Goal: Task Accomplishment & Management: Use online tool/utility

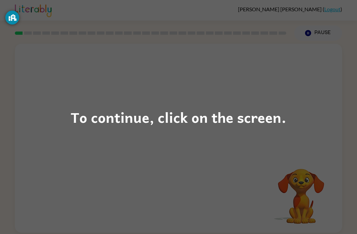
click at [176, 144] on div "To continue, click on the screen." at bounding box center [178, 117] width 357 height 234
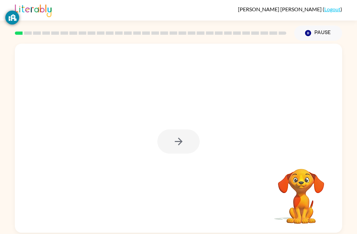
click at [179, 142] on div at bounding box center [178, 141] width 42 height 24
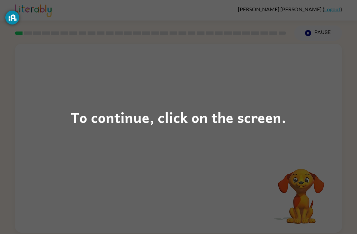
click at [107, 154] on div "To continue, click on the screen." at bounding box center [178, 117] width 357 height 234
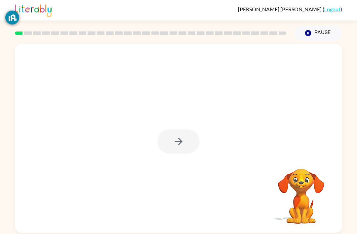
click at [172, 142] on div at bounding box center [178, 141] width 42 height 24
click at [180, 134] on button "button" at bounding box center [178, 141] width 42 height 24
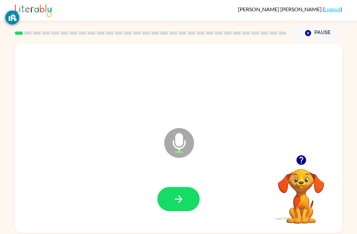
click at [183, 197] on icon "button" at bounding box center [179, 199] width 12 height 12
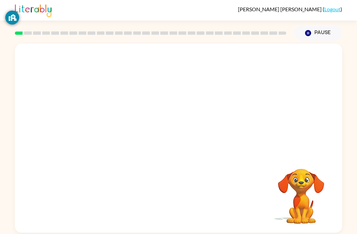
click at [82, 34] on rect at bounding box center [83, 32] width 8 height 3
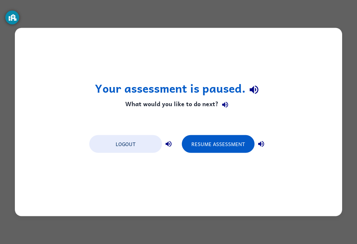
click at [218, 144] on button "Resume Assessment" at bounding box center [218, 144] width 73 height 18
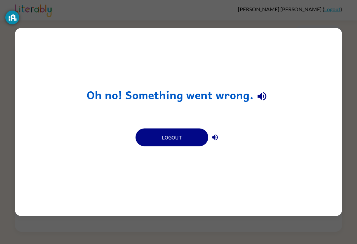
click at [170, 137] on button "Logout" at bounding box center [171, 138] width 73 height 18
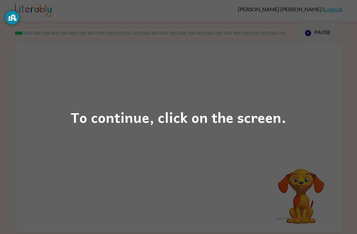
scroll to position [13, 0]
click at [189, 99] on div "To continue, click on the screen." at bounding box center [178, 117] width 357 height 234
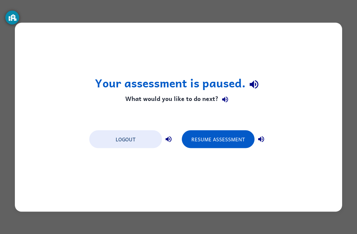
scroll to position [0, 0]
click at [121, 139] on button "Logout" at bounding box center [125, 139] width 73 height 18
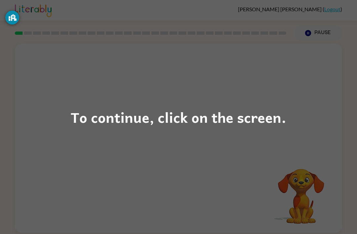
click at [184, 98] on div "To continue, click on the screen." at bounding box center [178, 117] width 357 height 234
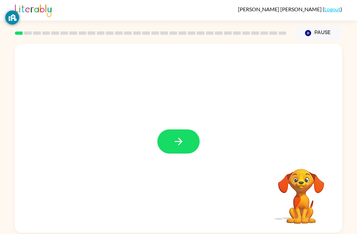
click at [181, 148] on button "button" at bounding box center [178, 141] width 42 height 24
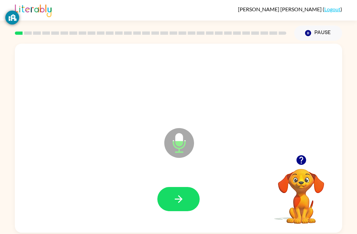
click at [35, 219] on div at bounding box center [178, 199] width 314 height 54
click at [165, 194] on button "button" at bounding box center [178, 199] width 42 height 24
click at [33, 216] on div at bounding box center [178, 199] width 314 height 54
click at [42, 198] on div at bounding box center [178, 199] width 314 height 54
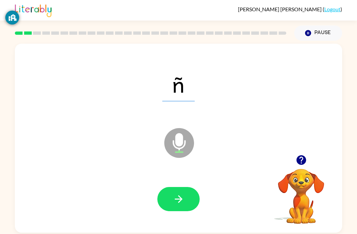
click at [182, 202] on icon "button" at bounding box center [179, 199] width 12 height 12
click at [182, 201] on icon "button" at bounding box center [179, 199] width 12 height 12
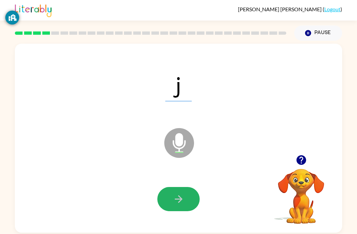
click at [164, 199] on button "button" at bounding box center [178, 199] width 42 height 24
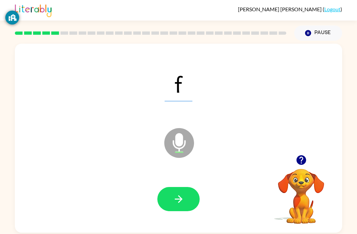
click at [186, 205] on button "button" at bounding box center [178, 199] width 42 height 24
click at [185, 209] on button "button" at bounding box center [178, 199] width 42 height 24
click at [177, 208] on button "button" at bounding box center [178, 199] width 42 height 24
click at [178, 201] on icon "button" at bounding box center [179, 199] width 12 height 12
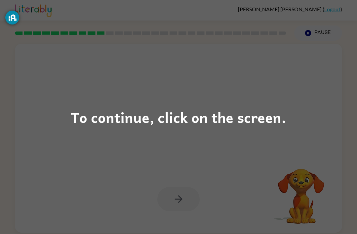
click at [145, 143] on div "To continue, click on the screen." at bounding box center [178, 117] width 357 height 234
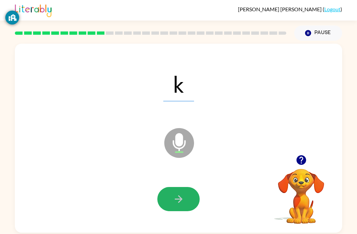
click at [189, 193] on button "button" at bounding box center [178, 199] width 42 height 24
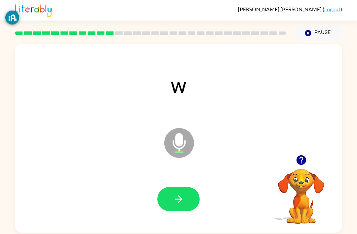
click at [176, 197] on icon "button" at bounding box center [179, 199] width 12 height 12
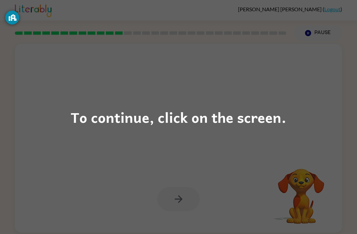
scroll to position [0, 0]
click at [139, 161] on div "To continue, click on the screen." at bounding box center [178, 117] width 357 height 234
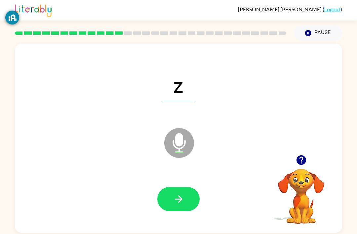
click at [180, 204] on icon "button" at bounding box center [179, 199] width 12 height 12
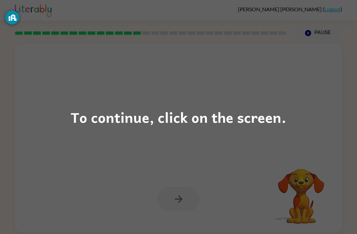
click at [236, 123] on div "To continue, click on the screen." at bounding box center [178, 117] width 215 height 22
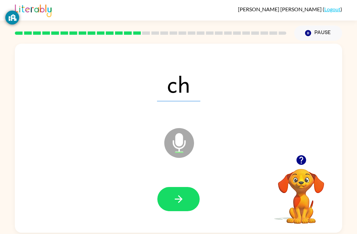
click at [192, 204] on button "button" at bounding box center [178, 199] width 42 height 24
click at [178, 198] on icon "button" at bounding box center [179, 199] width 12 height 12
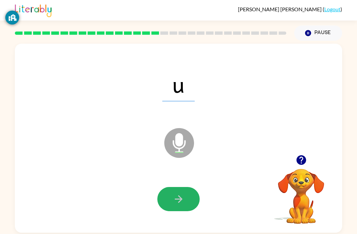
click at [167, 201] on button "button" at bounding box center [178, 199] width 42 height 24
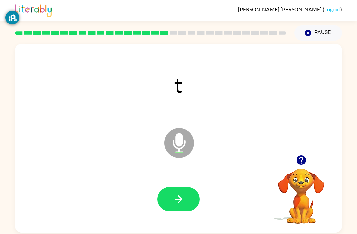
click at [177, 203] on icon "button" at bounding box center [179, 199] width 12 height 12
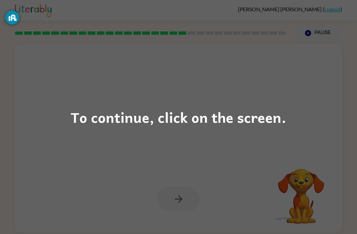
click at [156, 144] on div "To continue, click on the screen." at bounding box center [178, 117] width 357 height 234
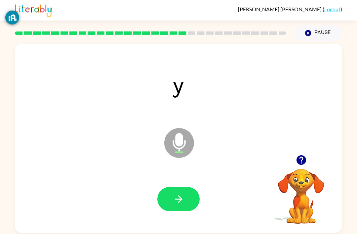
click at [196, 197] on button "button" at bounding box center [178, 199] width 42 height 24
click at [177, 195] on icon "button" at bounding box center [179, 199] width 12 height 12
click at [168, 201] on button "button" at bounding box center [178, 199] width 42 height 24
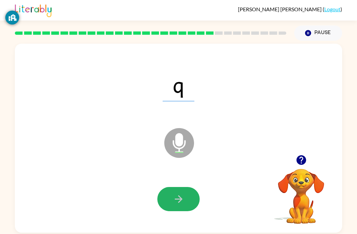
click at [178, 201] on icon "button" at bounding box center [179, 199] width 12 height 12
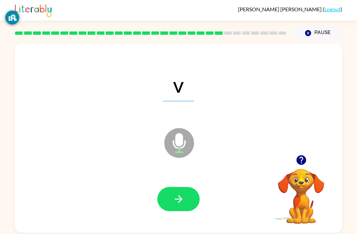
click at [167, 198] on button "button" at bounding box center [178, 199] width 42 height 24
click at [185, 196] on button "button" at bounding box center [178, 199] width 42 height 24
click at [174, 201] on icon "button" at bounding box center [179, 199] width 12 height 12
click at [180, 196] on icon "button" at bounding box center [179, 199] width 12 height 12
click at [172, 194] on button "button" at bounding box center [178, 199] width 42 height 24
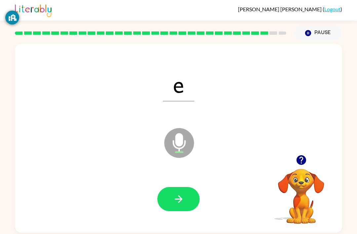
click at [184, 204] on icon "button" at bounding box center [179, 199] width 12 height 12
click at [179, 211] on button "button" at bounding box center [178, 199] width 42 height 24
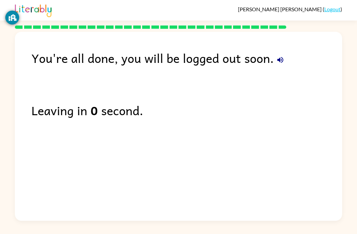
click at [0, 105] on div "You're all done, you will be logged out soon. Leaving in 0 second." at bounding box center [178, 125] width 357 height 192
